Goal: Task Accomplishment & Management: Use online tool/utility

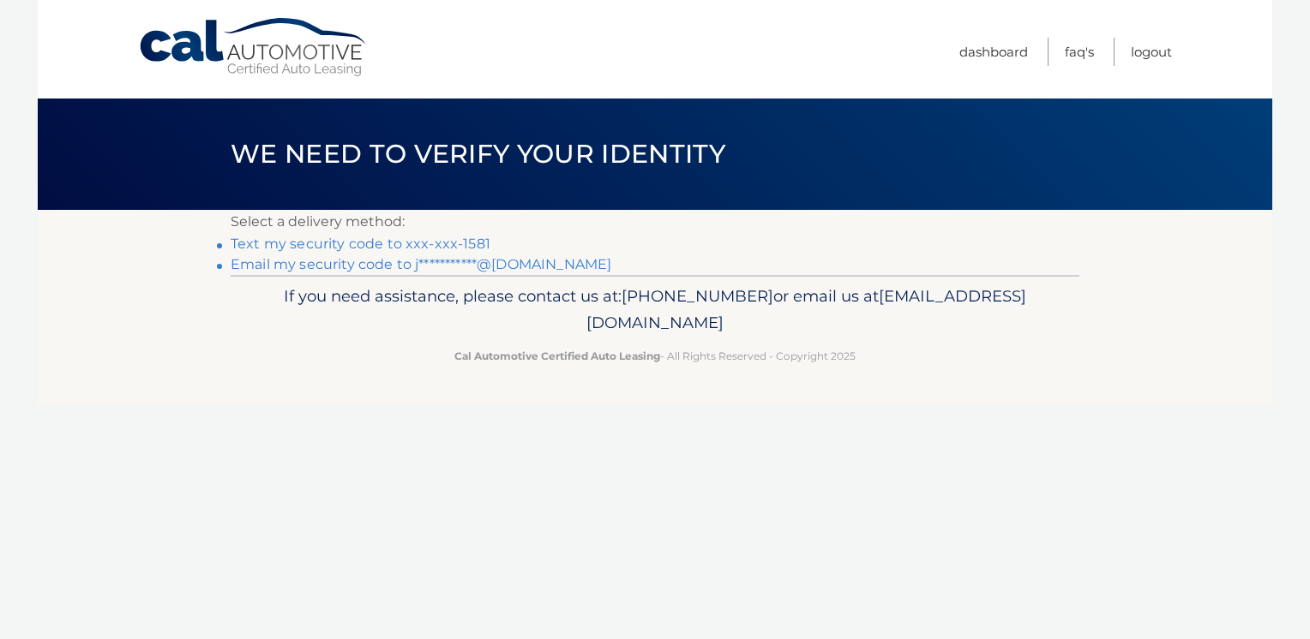
click at [309, 244] on link "Text my security code to xxx-xxx-1581" at bounding box center [361, 244] width 260 height 16
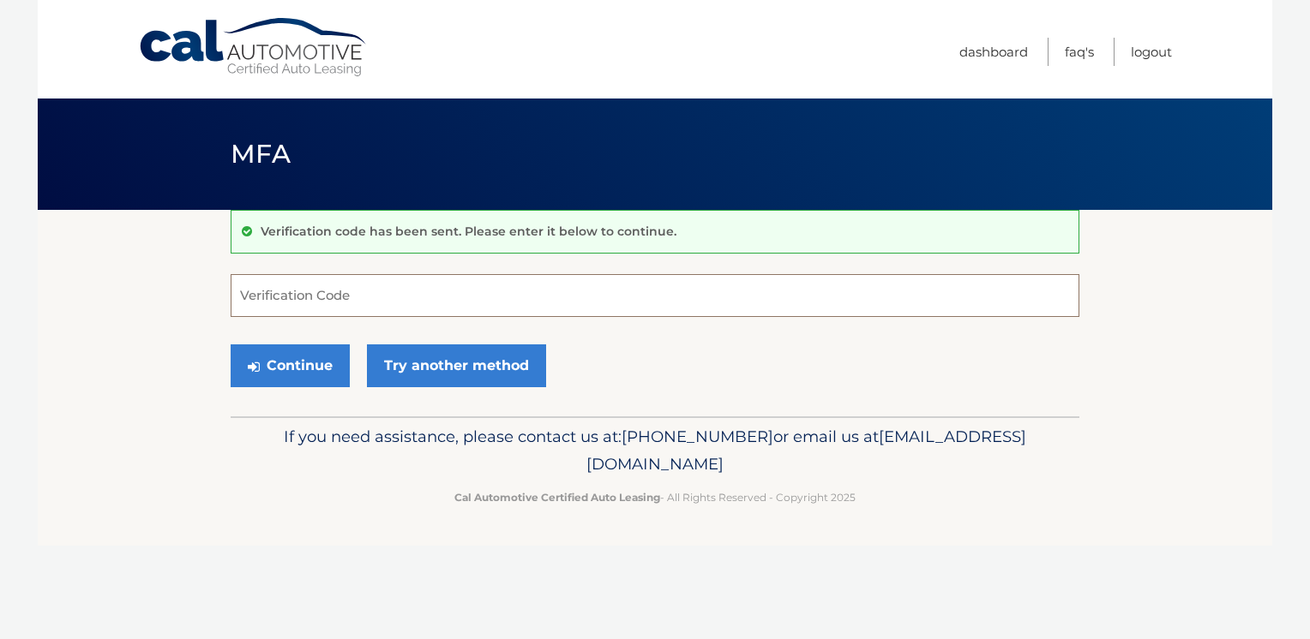
click at [304, 300] on input "Verification Code" at bounding box center [655, 295] width 848 height 43
type input "690692"
click at [298, 363] on button "Continue" at bounding box center [290, 366] width 119 height 43
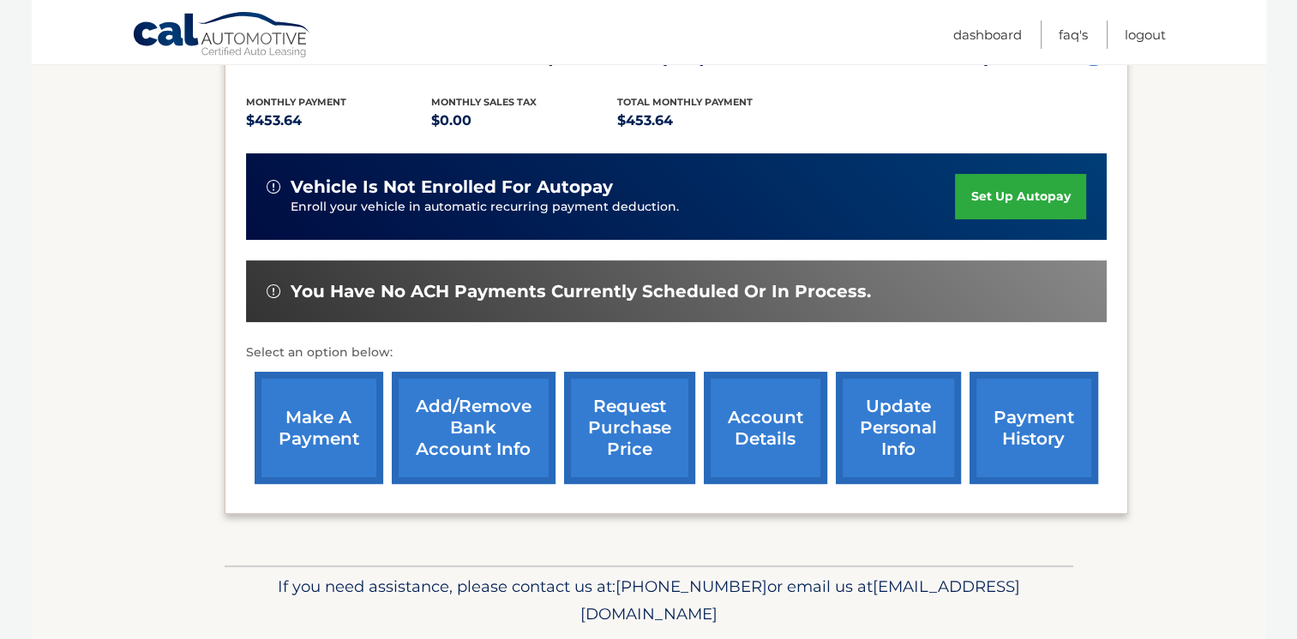
scroll to position [353, 0]
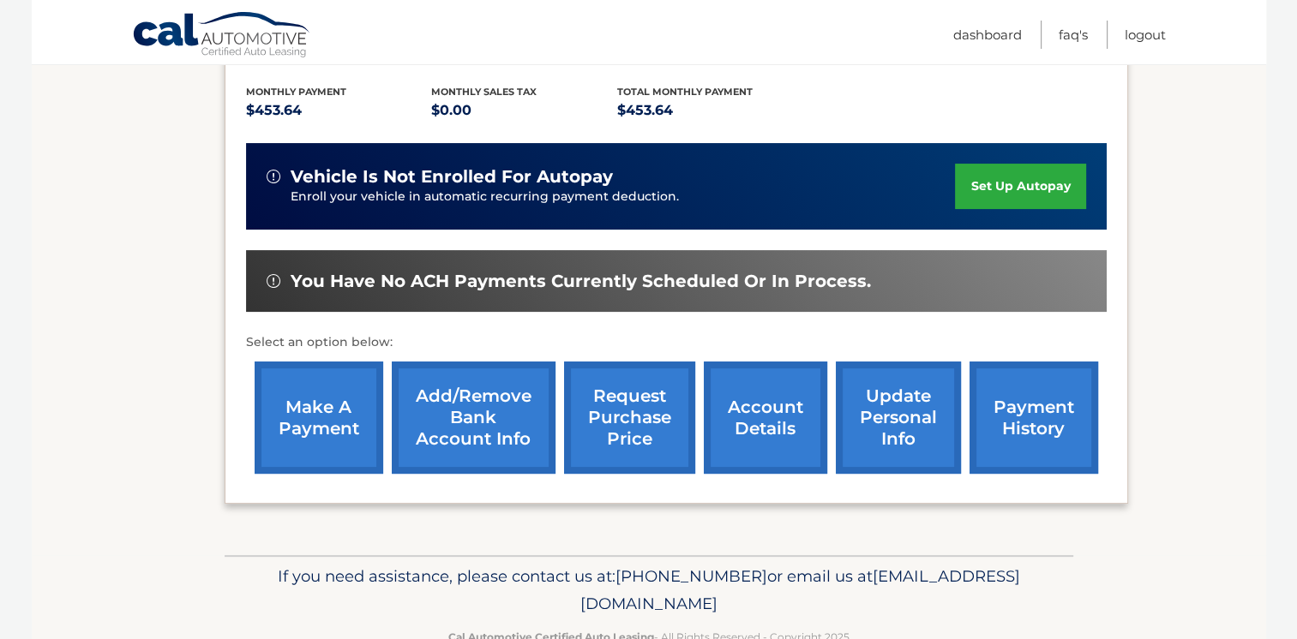
click at [313, 393] on link "make a payment" at bounding box center [319, 418] width 129 height 112
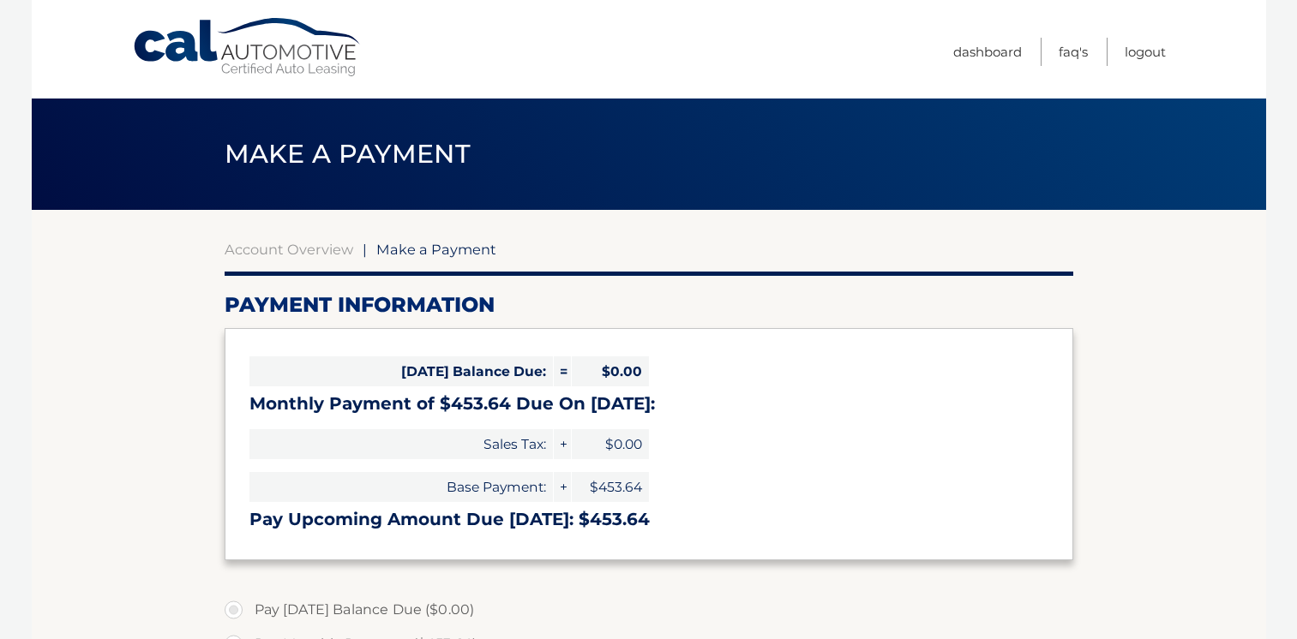
select select "MWQxYWFiMDQtYmM4ZC00NThiLWFiOGItMmI2YTMyN2M1YTcy"
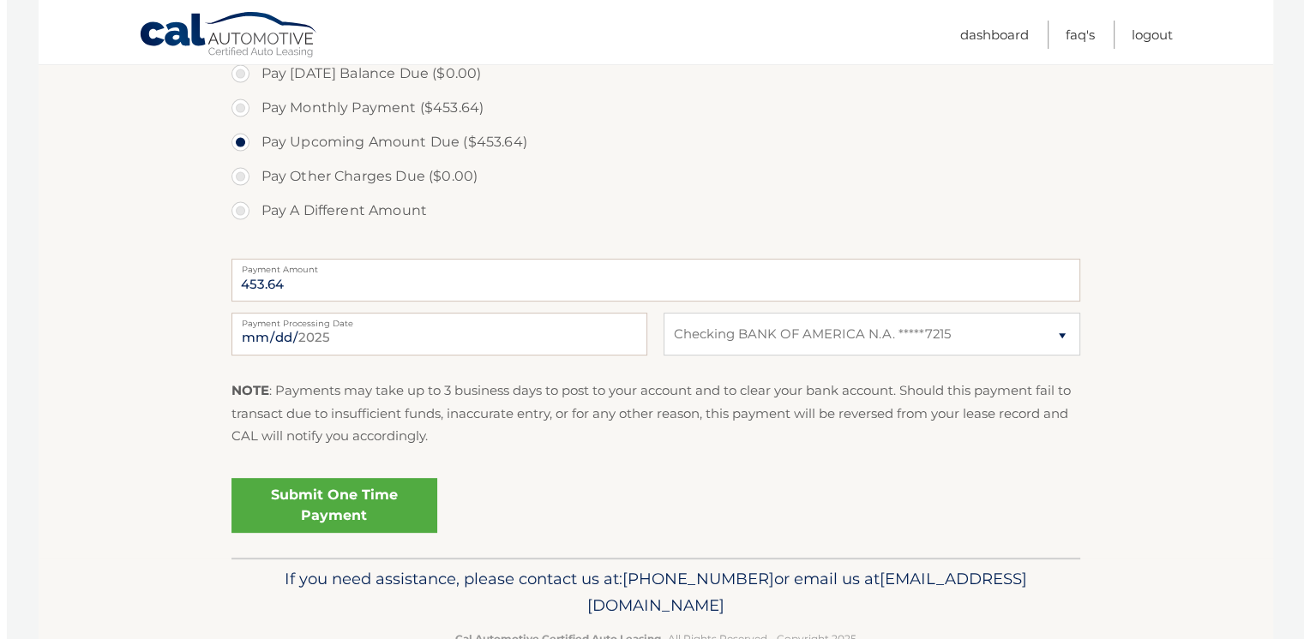
scroll to position [584, 0]
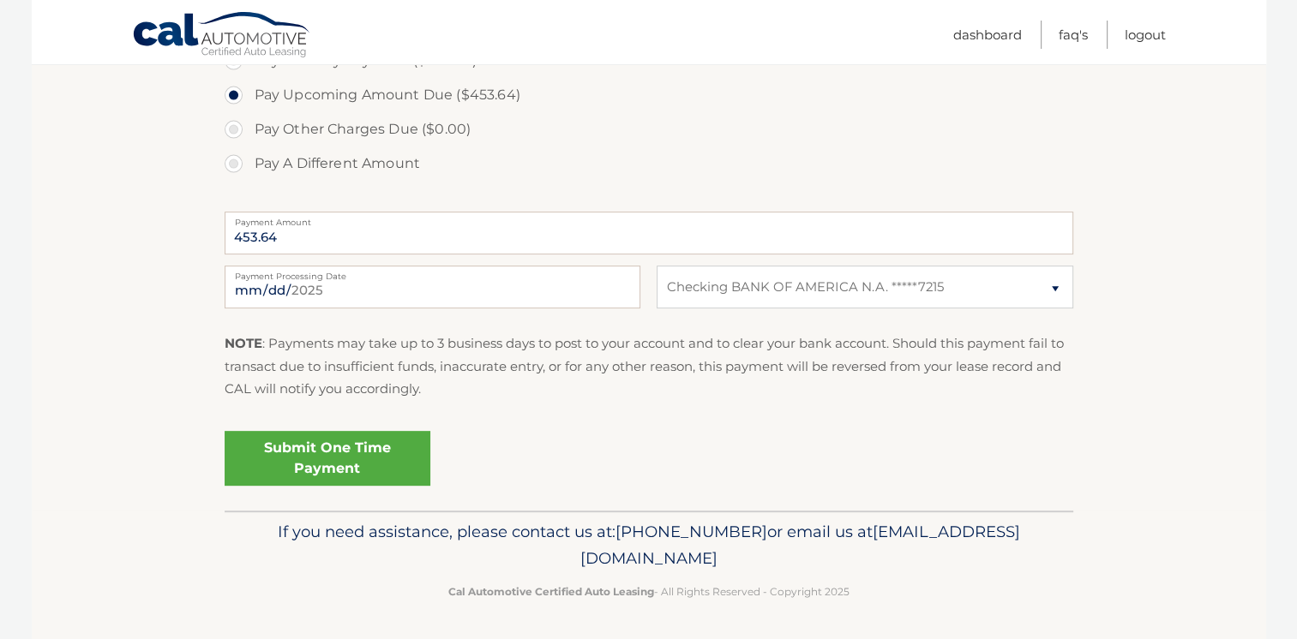
click at [338, 451] on link "Submit One Time Payment" at bounding box center [328, 458] width 206 height 55
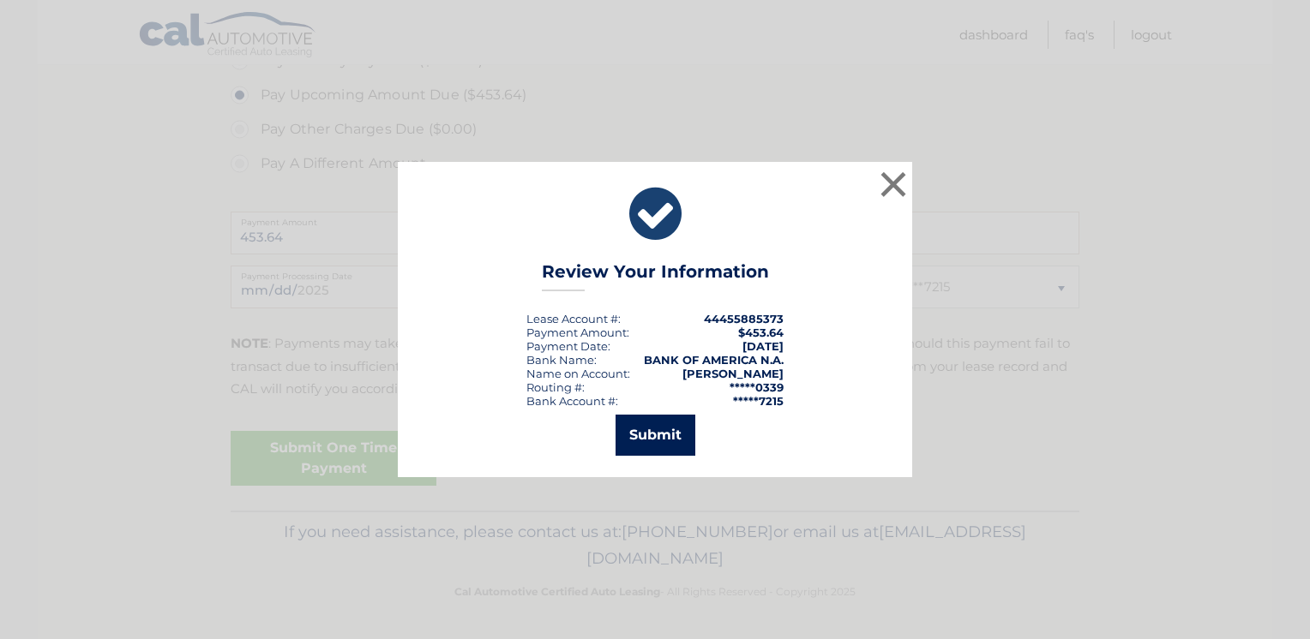
click at [634, 444] on button "Submit" at bounding box center [655, 435] width 80 height 41
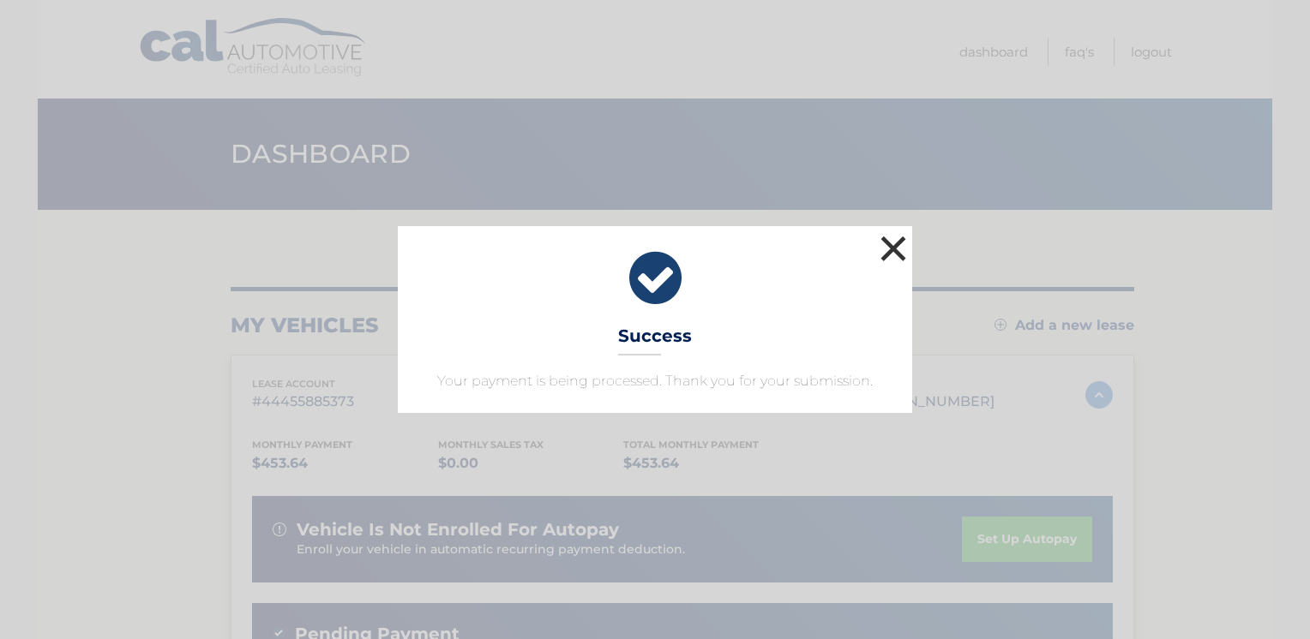
click at [892, 250] on button "×" at bounding box center [893, 248] width 34 height 34
